Goal: Task Accomplishment & Management: Use online tool/utility

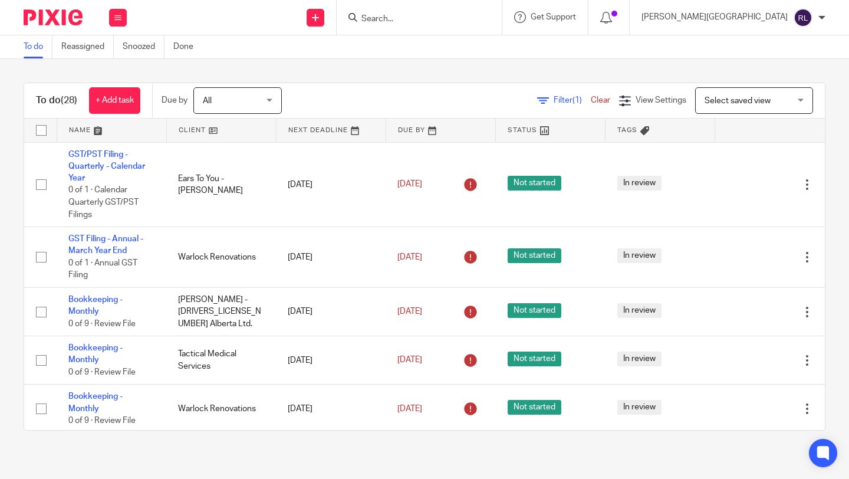
scroll to position [1144, 0]
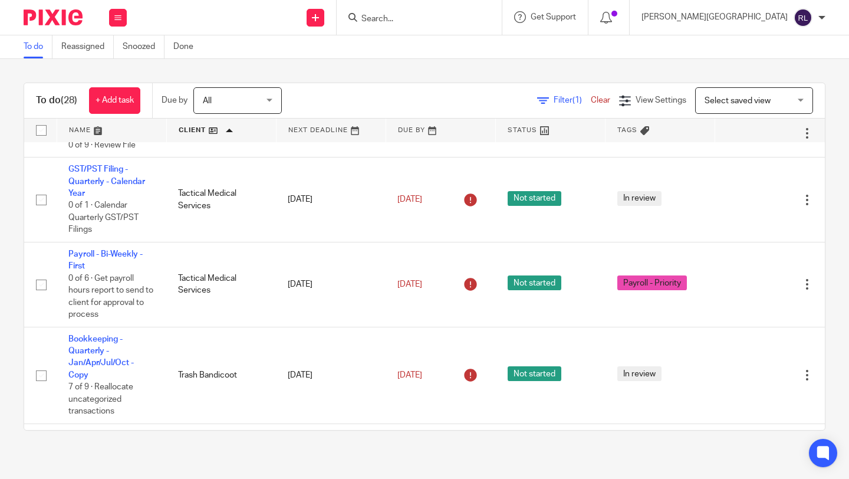
scroll to position [1266, 0]
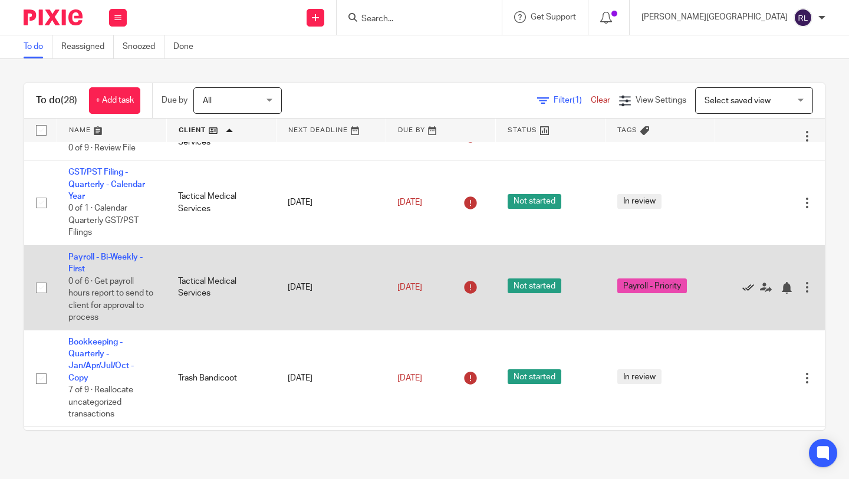
click at [745, 294] on icon at bounding box center [749, 288] width 12 height 12
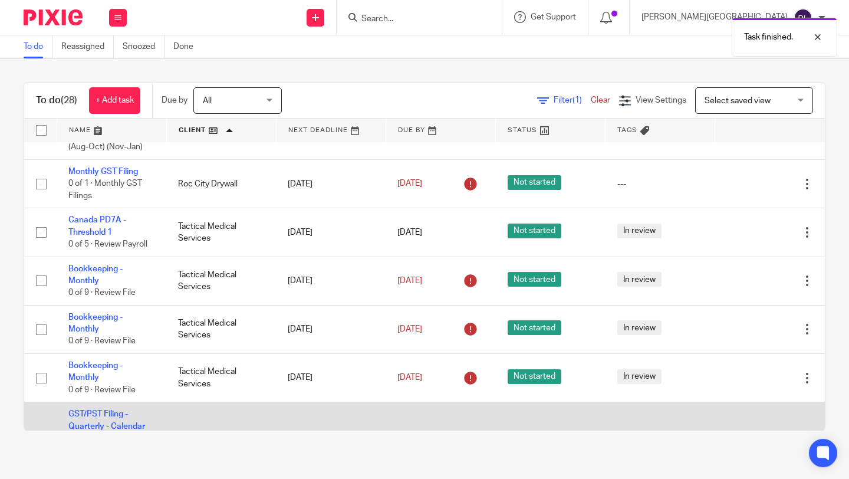
scroll to position [1022, 0]
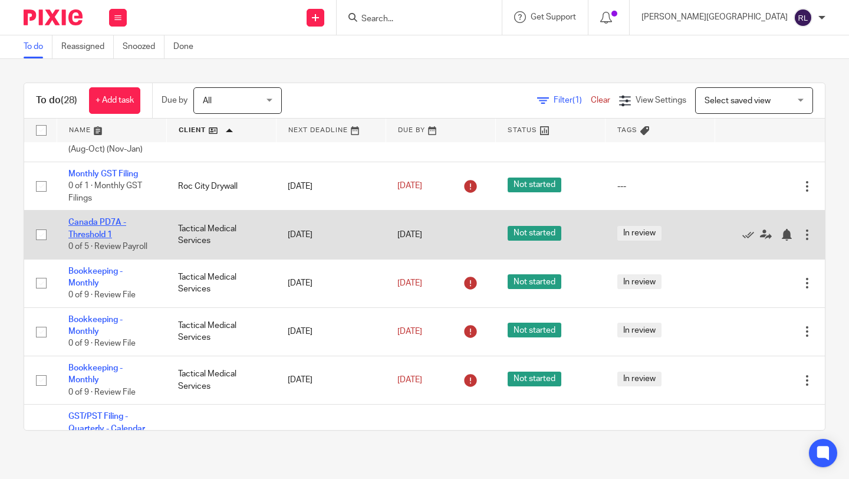
click at [102, 238] on link "Canada PD7A - Threshold 1" at bounding box center [97, 228] width 58 height 20
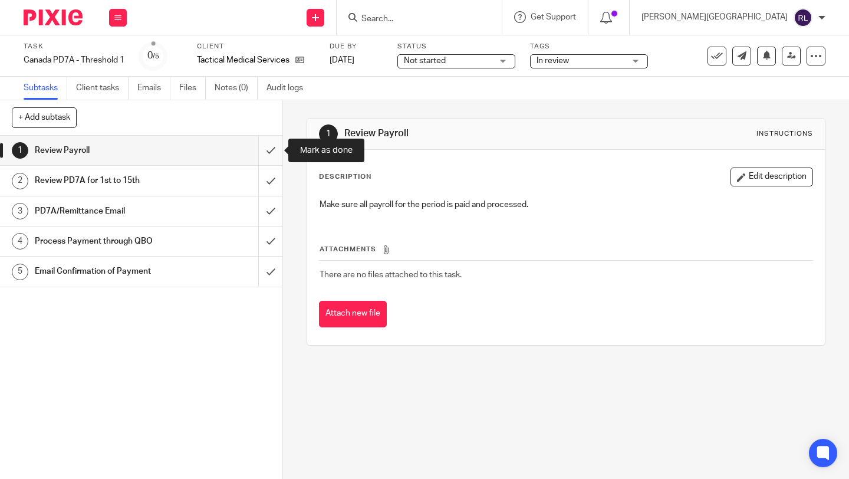
click at [274, 150] on input "submit" at bounding box center [141, 150] width 283 height 29
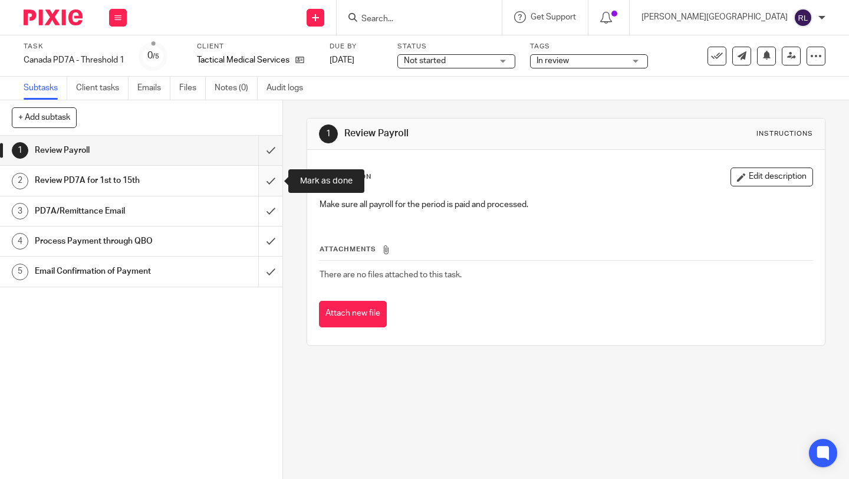
click at [268, 190] on input "submit" at bounding box center [141, 180] width 283 height 29
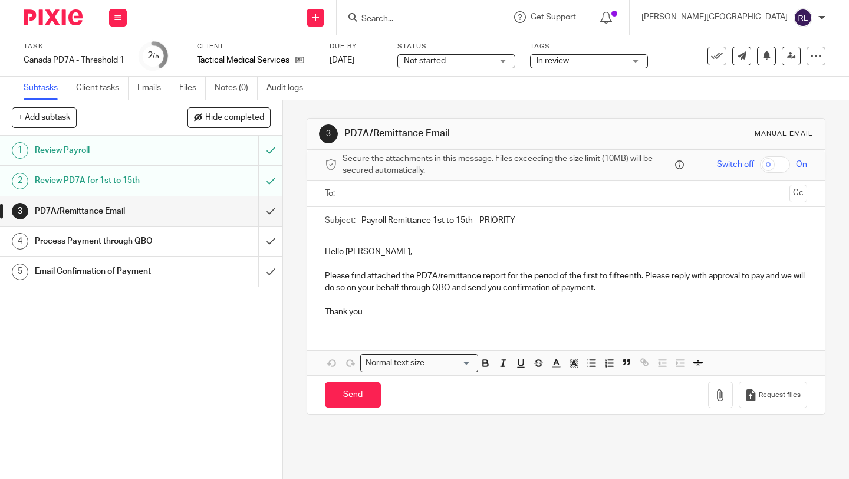
click at [213, 211] on div "PD7A/Remittance Email" at bounding box center [141, 211] width 212 height 18
click at [180, 272] on div "Email Confirmation of Payment" at bounding box center [141, 271] width 212 height 18
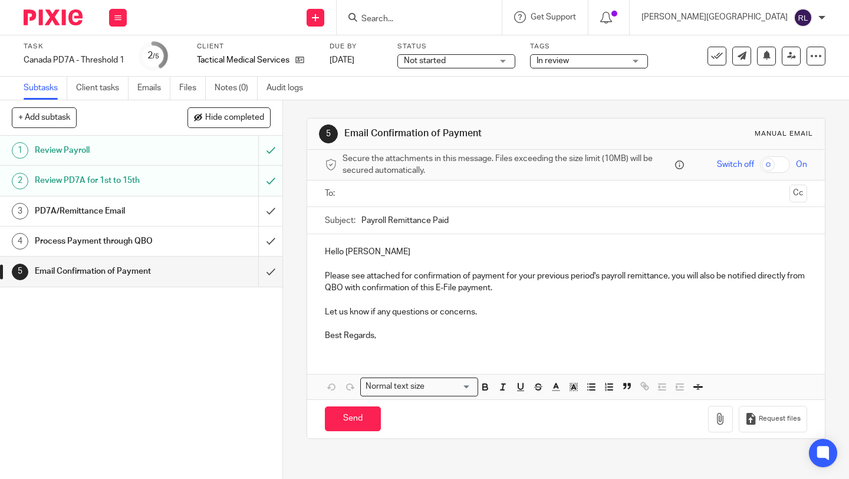
click at [139, 211] on h1 "PD7A/Remittance Email" at bounding box center [106, 211] width 142 height 18
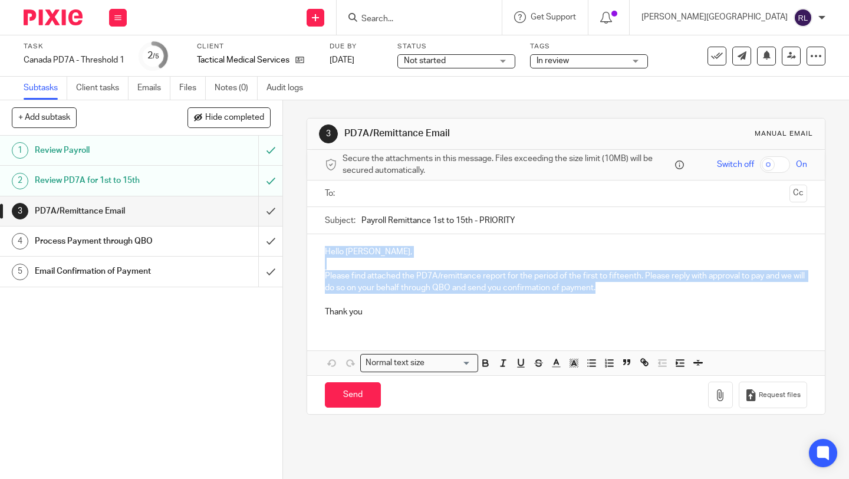
drag, startPoint x: 606, startPoint y: 284, endPoint x: 319, endPoint y: 242, distance: 289.7
click at [319, 242] on div "Hello Brad, Please find attached the PD7A/remittance report for the period of t…" at bounding box center [566, 280] width 518 height 93
copy div "Hello Brad, Please find attached the PD7A/remittance report for the period of t…"
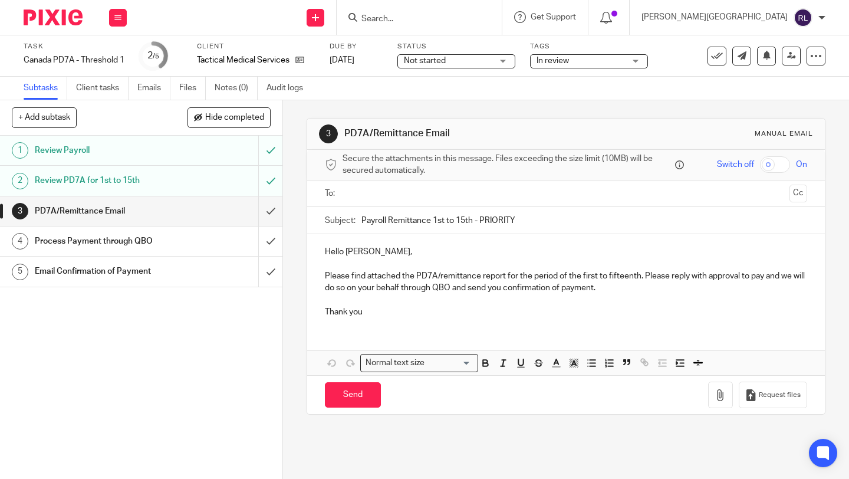
click at [387, 319] on div "Hello Brad, Please find attached the PD7A/remittance report for the period of t…" at bounding box center [566, 280] width 518 height 93
click at [275, 212] on input "submit" at bounding box center [141, 210] width 283 height 29
click at [271, 238] on input "submit" at bounding box center [141, 240] width 283 height 29
click at [225, 271] on div "Email Confirmation of Payment" at bounding box center [141, 271] width 212 height 18
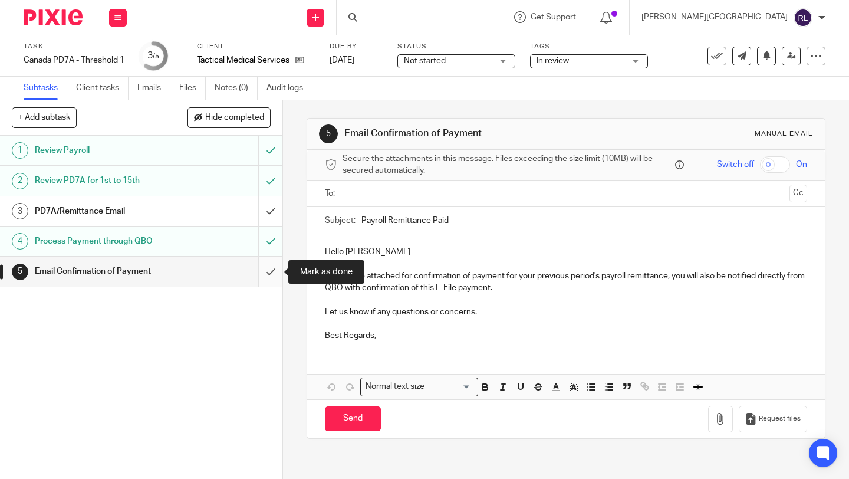
click at [267, 273] on input "submit" at bounding box center [141, 271] width 283 height 29
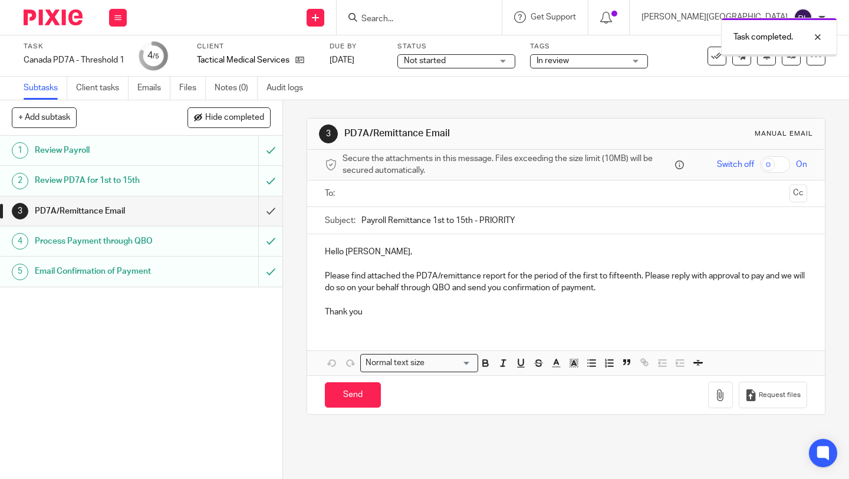
click at [271, 209] on input "submit" at bounding box center [141, 210] width 283 height 29
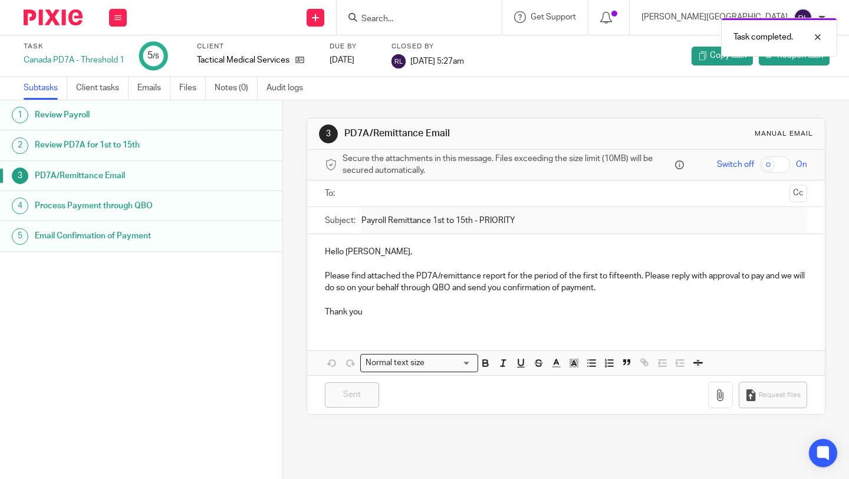
click at [168, 149] on h1 "Review PD7A for 1st to 15th" at bounding box center [113, 145] width 157 height 18
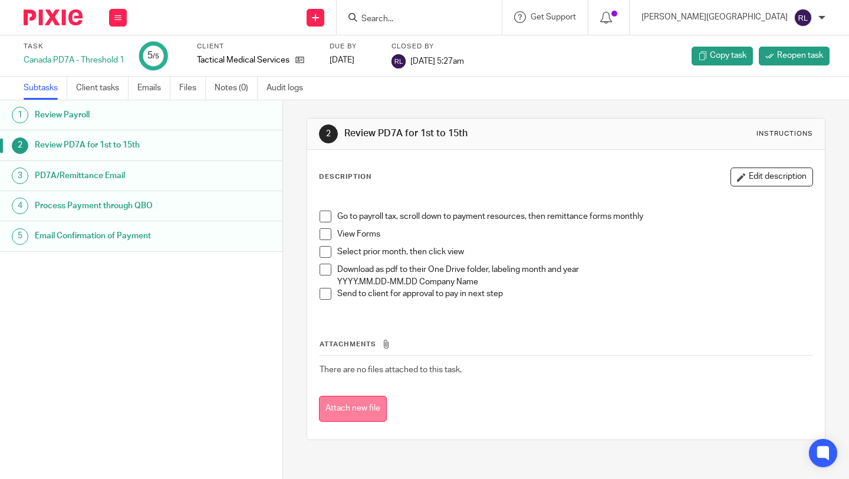
click at [363, 419] on button "Attach new file" at bounding box center [353, 409] width 68 height 27
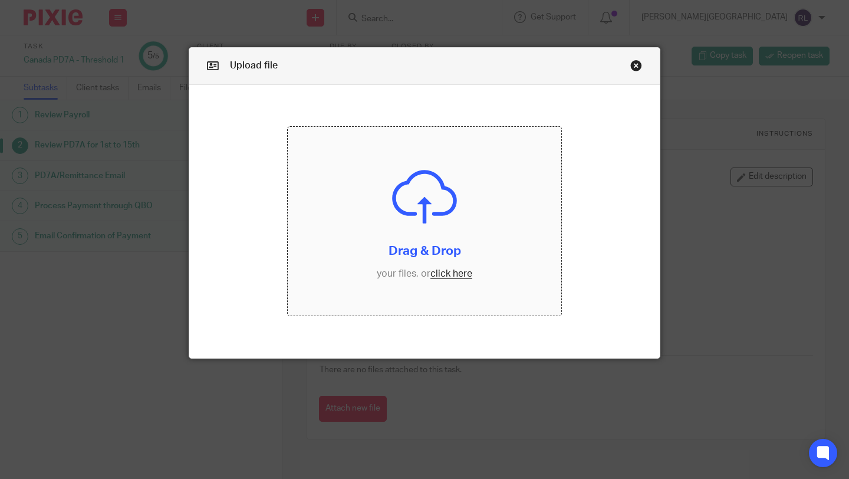
click at [451, 274] on input "file" at bounding box center [425, 221] width 274 height 189
